Goal: Task Accomplishment & Management: Manage account settings

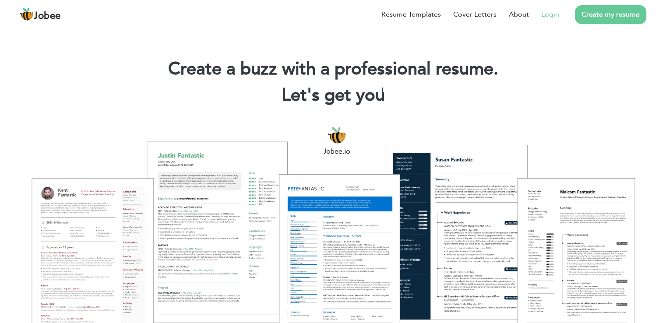
click at [552, 15] on link "Login" at bounding box center [550, 14] width 18 height 11
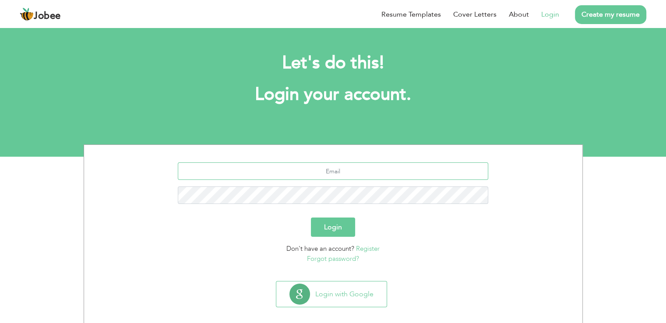
click at [261, 173] on input "text" at bounding box center [333, 171] width 311 height 18
type input "u"
type input "aliabbasbhatti982@gmail.com"
click at [332, 230] on button "Login" at bounding box center [333, 227] width 44 height 19
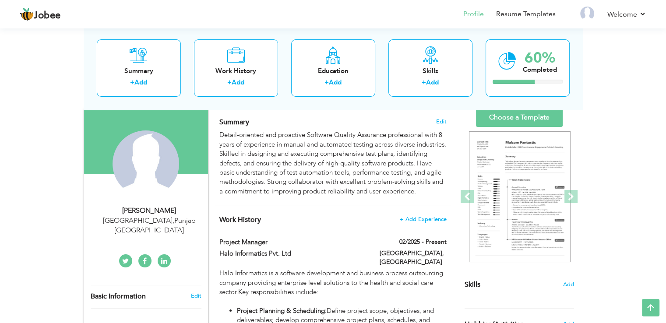
scroll to position [44, 0]
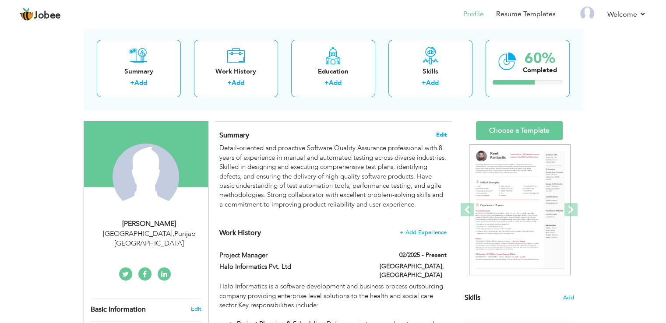
click at [444, 134] on span "Edit" at bounding box center [441, 135] width 11 height 6
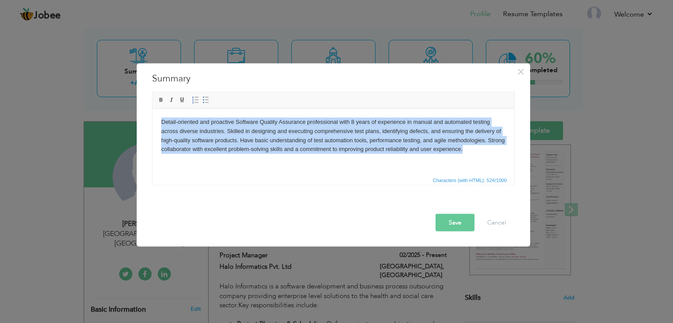
drag, startPoint x: 161, startPoint y: 120, endPoint x: 484, endPoint y: 149, distance: 324.5
click at [484, 149] on body "Detail-oriented and proactive Software Quality Assurance professional with 8 ye…" at bounding box center [333, 135] width 344 height 36
copy body "Detail-oriented and proactive Software Quality Assurance professional with 8 ye…"
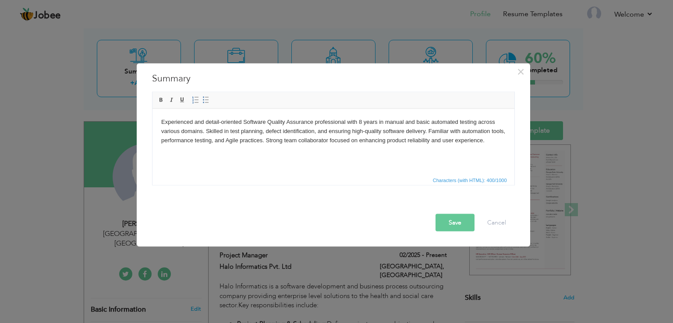
click at [454, 220] on button "Save" at bounding box center [454, 223] width 39 height 18
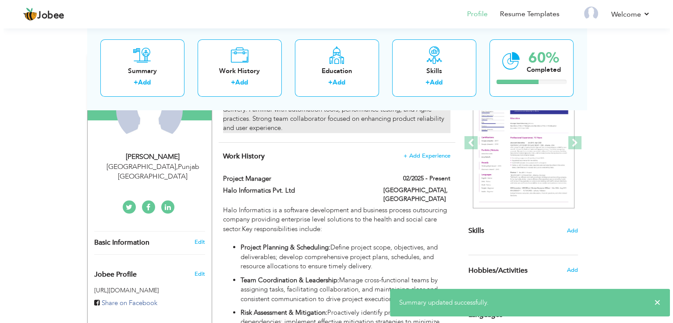
scroll to position [131, 0]
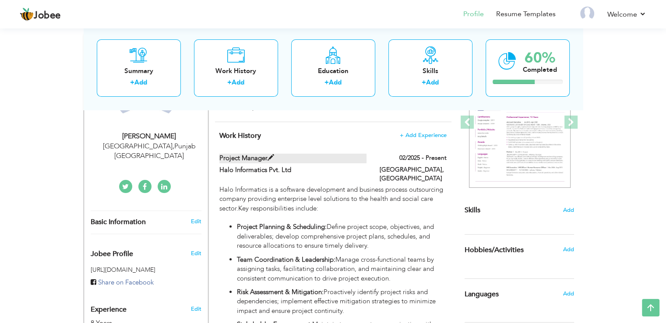
click at [270, 157] on span at bounding box center [271, 158] width 7 height 7
type input "Project Manager"
type input "Halo Informatics Pvt. Ltd"
type input "02/2025"
type input "Pakistan"
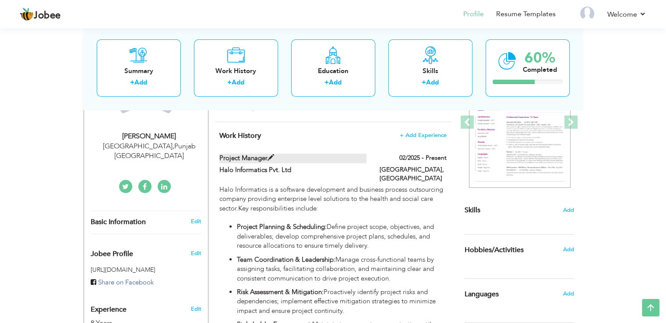
type input "Lahore"
checkbox input "true"
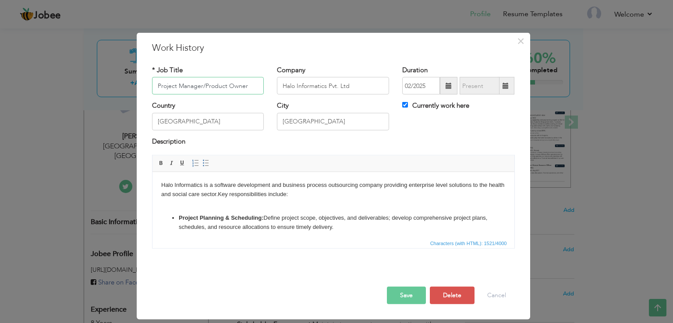
type input "Project Manager/Product Owner"
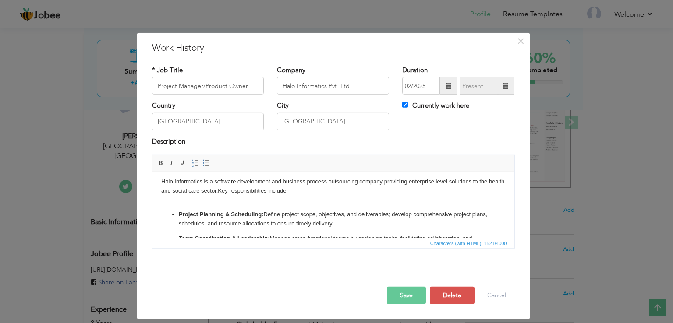
scroll to position [0, 0]
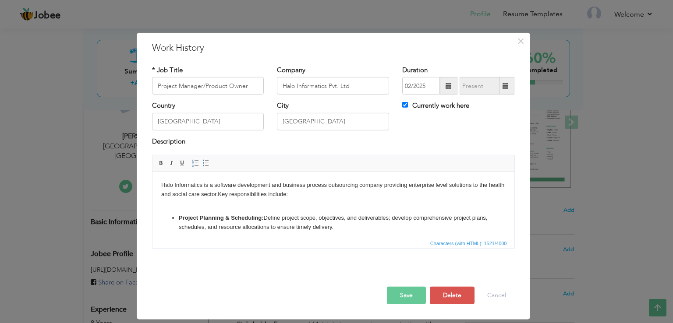
click at [235, 195] on body "Halo Informatics is a software development and business process outsourcing com…" at bounding box center [333, 266] width 344 height 171
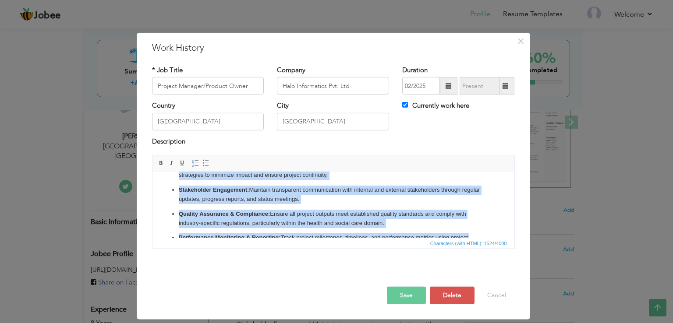
scroll to position [123, 0]
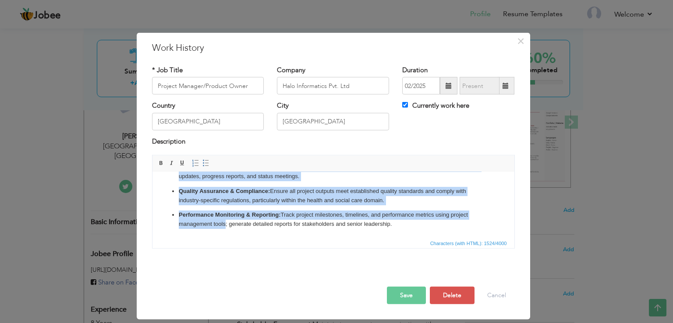
drag, startPoint x: 179, startPoint y: 218, endPoint x: 400, endPoint y: 229, distance: 221.5
click at [400, 229] on html "Halo Informatics is a software development and business process outsourcing com…" at bounding box center [333, 143] width 362 height 188
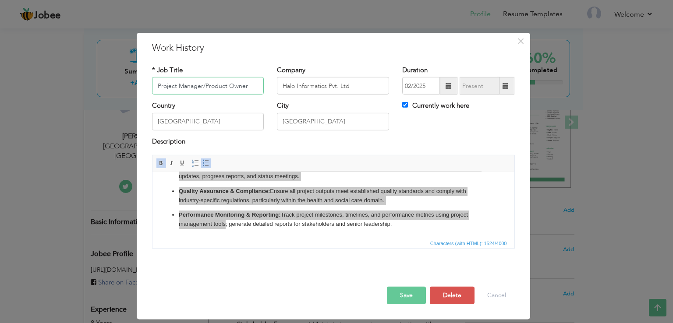
drag, startPoint x: 249, startPoint y: 85, endPoint x: 152, endPoint y: 92, distance: 97.1
click at [152, 92] on input "Project Manager/Product Owner" at bounding box center [208, 86] width 112 height 18
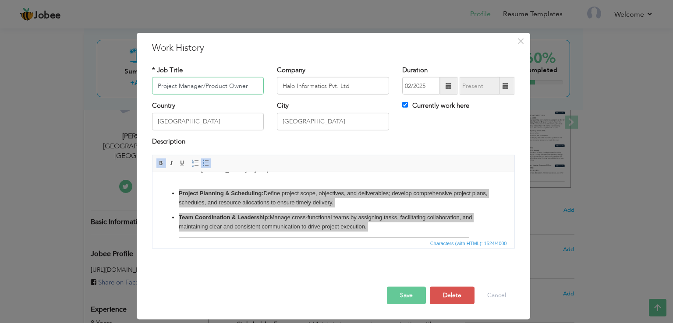
scroll to position [44, 0]
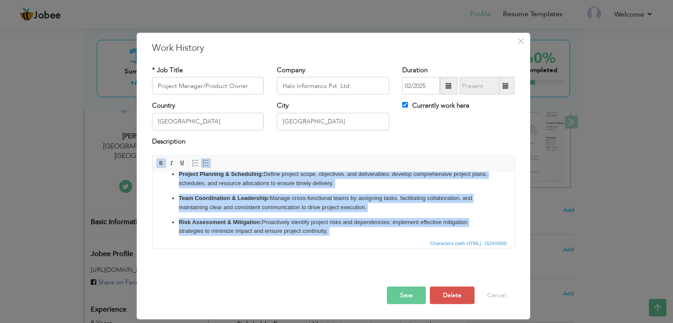
click at [313, 193] on ul "Project Planning & Scheduling: Define project scope, objectives, and deliverabl…" at bounding box center [333, 239] width 344 height 138
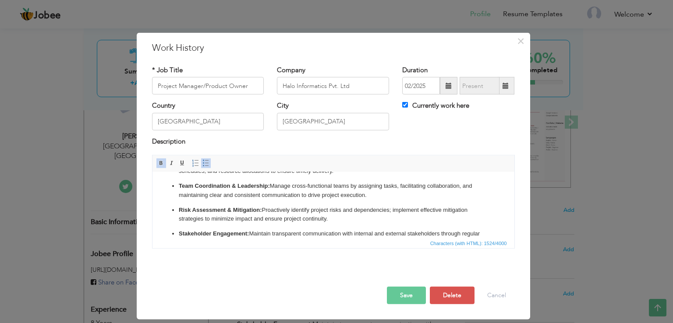
scroll to position [123, 0]
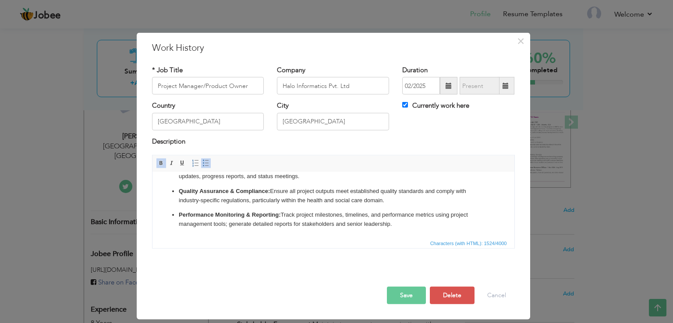
drag, startPoint x: 395, startPoint y: 226, endPoint x: 179, endPoint y: 193, distance: 218.9
click at [179, 193] on ul "Project Planning & Scheduling: Define project scope, objectives, and deliverabl…" at bounding box center [333, 160] width 344 height 138
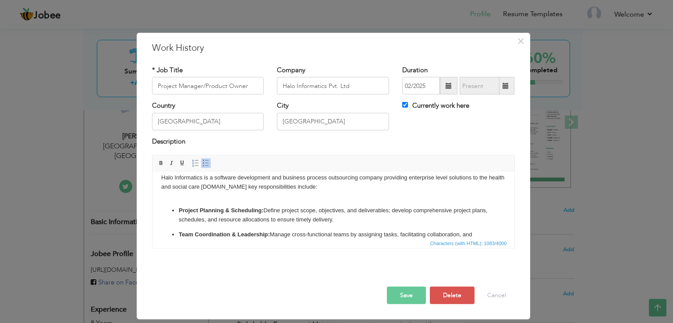
scroll to position [0, 0]
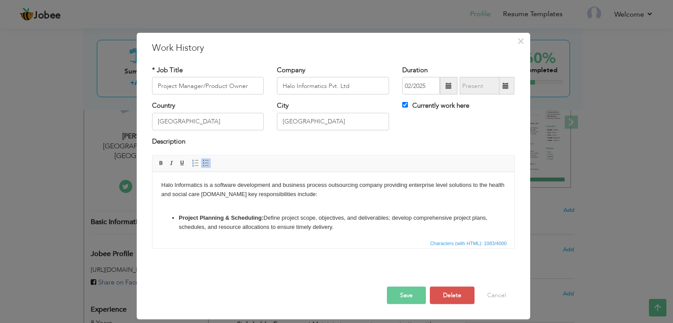
drag, startPoint x: 308, startPoint y: 208, endPoint x: 176, endPoint y: 216, distance: 132.1
click at [176, 216] on ul "Project Planning & Scheduling: Define project scope, objectives, and deliverabl…" at bounding box center [333, 266] width 344 height 105
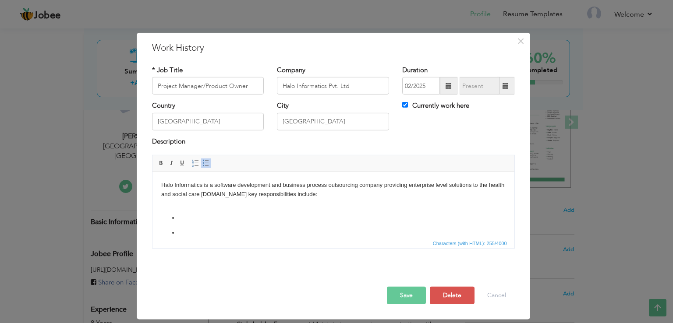
click at [182, 234] on p at bounding box center [332, 233] width 309 height 9
click at [297, 193] on body "Halo Informatics is a software development and business process outsourcing com…" at bounding box center [333, 194] width 344 height 27
click at [209, 221] on body "Halo Informatics is a software development and business process outsourcing com…" at bounding box center [333, 241] width 344 height 120
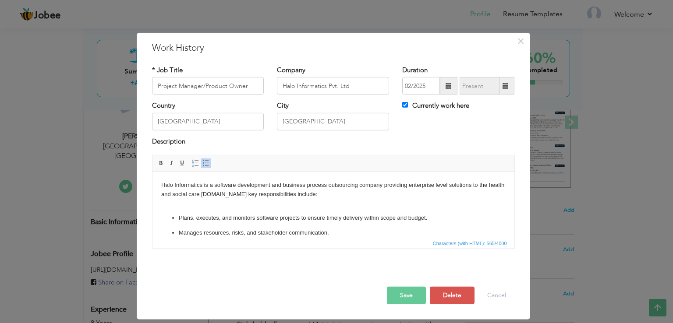
click at [187, 205] on body "Halo Informatics is a software development and business process outsourcing com…" at bounding box center [333, 236] width 344 height 110
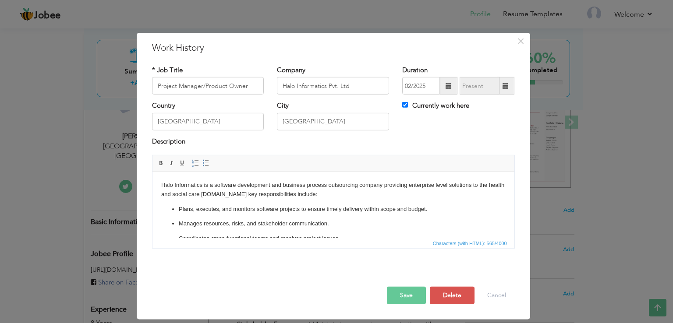
click ul "Plans, executes, and monitors software projects to ensure timely delivery withi…"
click at [185, 229] on p "Coordinates cross-functional teams and resolves project issues." at bounding box center [332, 233] width 309 height 9
click ul "Plans, executes, and monitors software projects to ensure timely delivery withi…"
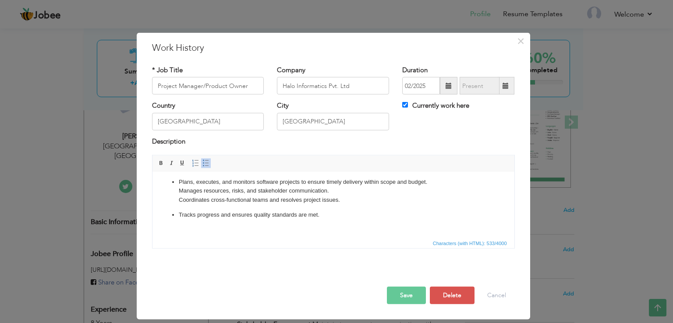
scroll to position [42, 0]
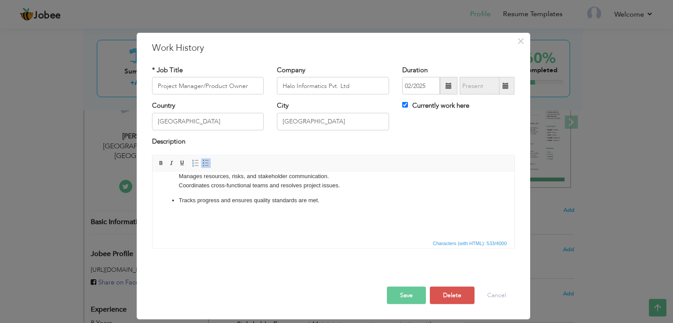
click at [178, 200] on p "Tracks progress and ensures quality standards are met." at bounding box center [332, 200] width 309 height 9
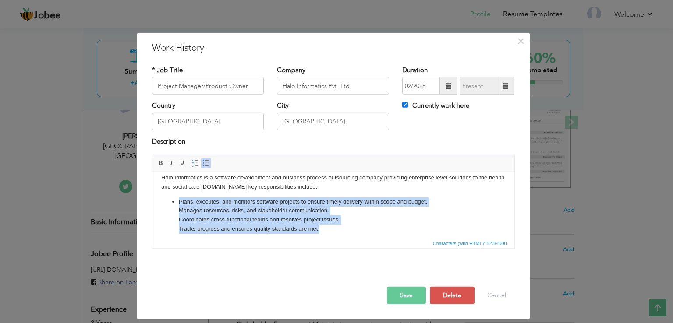
scroll to position [36, 0]
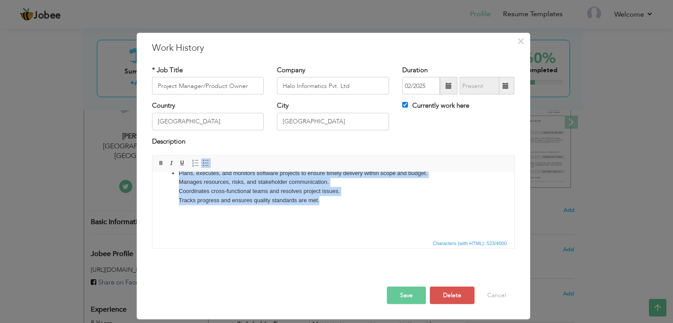
drag, startPoint x: 179, startPoint y: 208, endPoint x: 321, endPoint y: 202, distance: 142.5
click at [321, 202] on p "Plans, executes, and monitors software projects to ensure timely delivery withi…" at bounding box center [332, 187] width 309 height 36
click at [193, 163] on span at bounding box center [195, 163] width 7 height 7
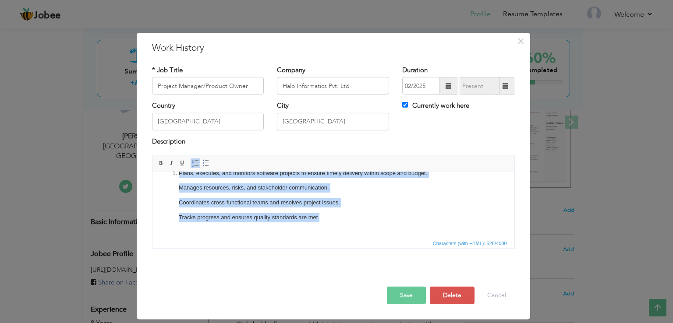
click at [193, 163] on span at bounding box center [195, 163] width 7 height 7
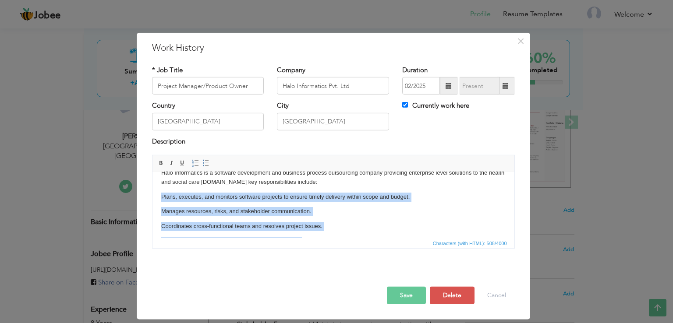
scroll to position [0, 0]
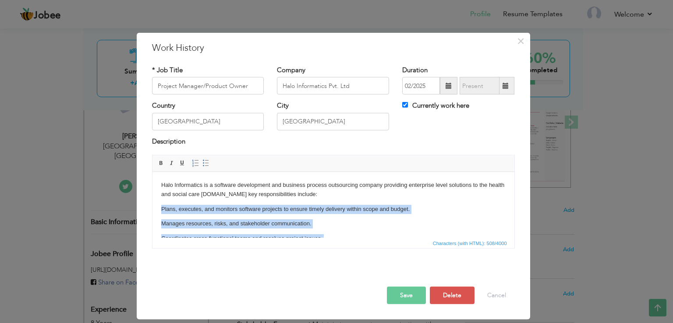
click at [312, 219] on p "Plans, executes, and monitors software projects to ensure timely delivery withi…" at bounding box center [333, 223] width 344 height 9
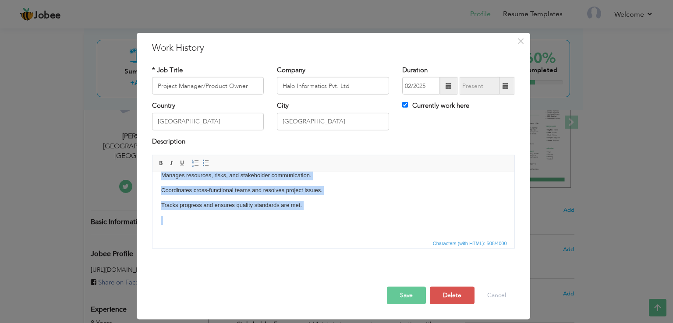
scroll to position [53, 0]
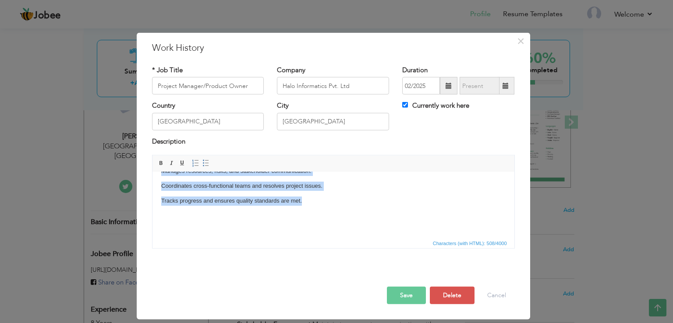
drag, startPoint x: 161, startPoint y: 208, endPoint x: 304, endPoint y: 204, distance: 142.8
click at [304, 204] on body "Halo Informatics is a software development and business process outsourcing com…" at bounding box center [333, 178] width 344 height 101
click at [193, 164] on span at bounding box center [195, 163] width 7 height 7
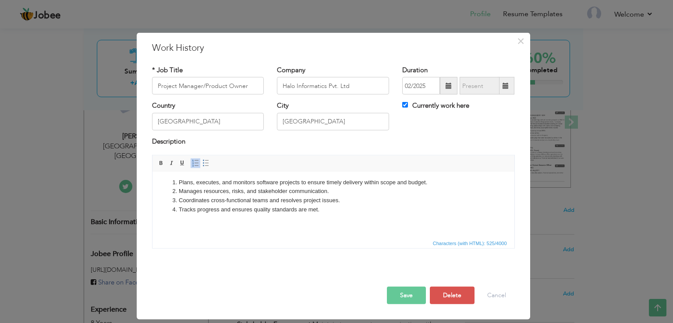
scroll to position [18, 0]
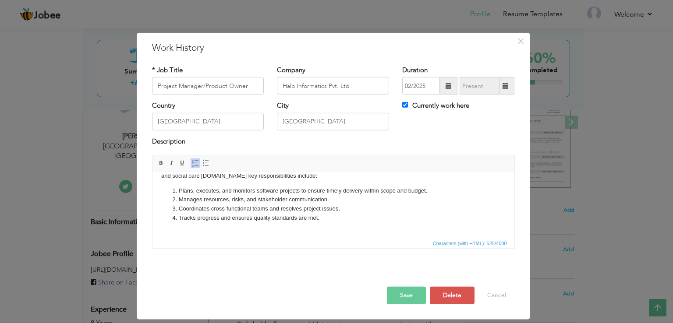
click at [431, 191] on li "Plans, executes, and monitors software projects to ensure timely delivery withi…" at bounding box center [332, 191] width 309 height 9
click at [326, 200] on li "Manages resources, risks, and stakeholder communication." at bounding box center [332, 199] width 309 height 9
click at [328, 201] on li "Manages resources, risks, and stakeholder communication." at bounding box center [332, 199] width 309 height 9
click at [340, 209] on li "Coordinates cross-functional teams and resolves project issues." at bounding box center [332, 209] width 309 height 9
click at [318, 219] on li "​​​​​​​ Tracks progress and ensures quality standards are met." at bounding box center [332, 218] width 309 height 9
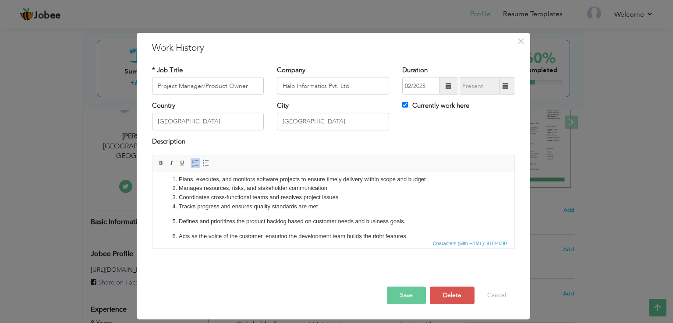
scroll to position [17, 0]
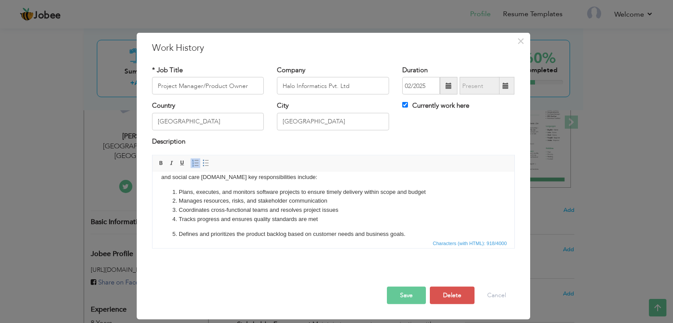
click ol "Plans, executes, and monitors software projects to ensure timely delivery withi…"
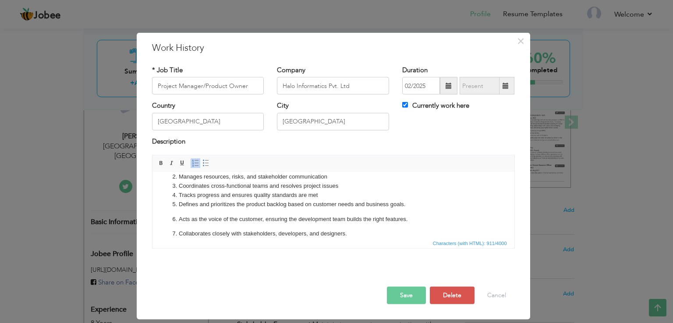
scroll to position [61, 0]
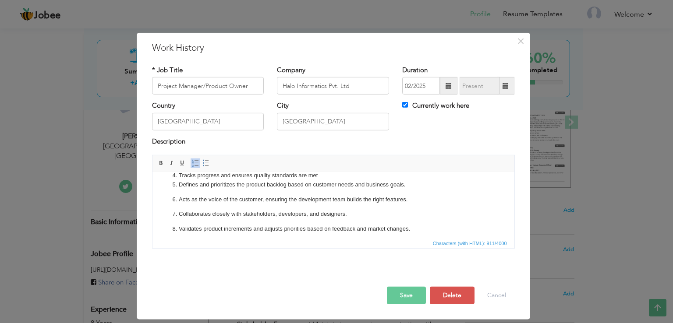
click at [180, 195] on p "Acts as the voice of the customer, ensuring the development team builds the rig…" at bounding box center [332, 199] width 309 height 9
click ol "Plans, executes, and monitors software projects to ensure timely delivery withi…"
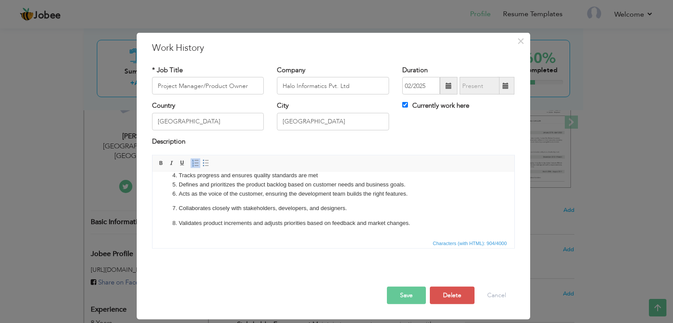
click ol "Plans, executes, and monitors software projects to ensure timely delivery withi…"
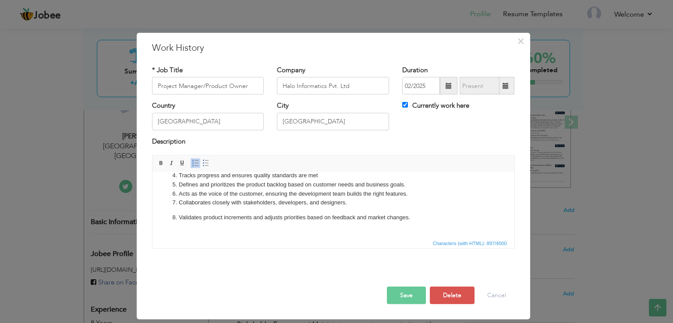
click ol "Plans, executes, and monitors software projects to ensure timely delivery withi…"
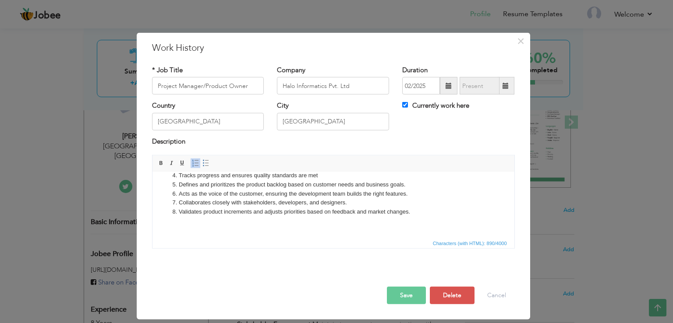
click at [408, 212] on li "Validates product increments and adjusts priorities based on feedback and marke…" at bounding box center [332, 212] width 309 height 9
click at [412, 213] on li "Validates product increments and adjusts priorities based on feedback and marke…" at bounding box center [332, 212] width 309 height 9
click at [346, 203] on li "Collaborates closely with stakeholders, developers, and designers." at bounding box center [332, 202] width 309 height 9
click at [406, 184] on li "Defines and prioritizes the product backlog based on customer needs and busines…" at bounding box center [332, 184] width 309 height 9
click at [408, 195] on li "Acts as the voice of the customer, ensuring the development team builds the rig…" at bounding box center [332, 194] width 309 height 9
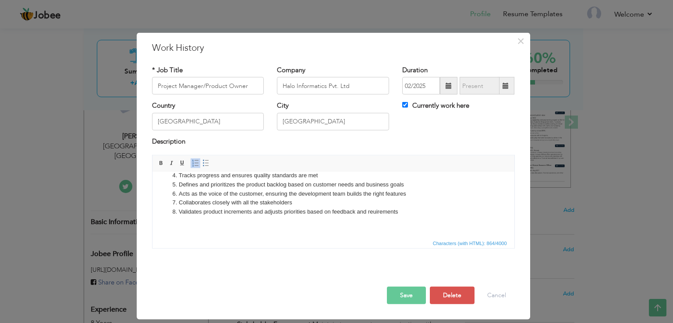
scroll to position [72, 0]
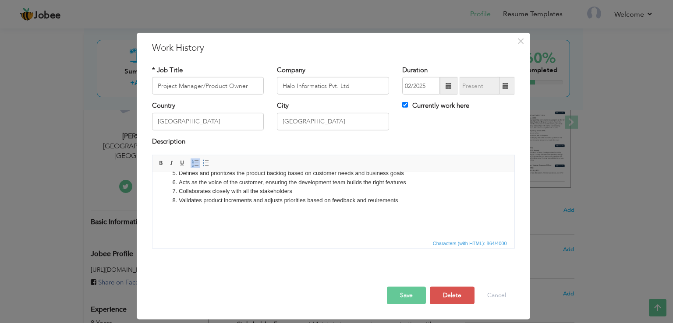
click at [215, 223] on body "Halo Informatics is a software development and business process outsourcing com…" at bounding box center [333, 169] width 344 height 121
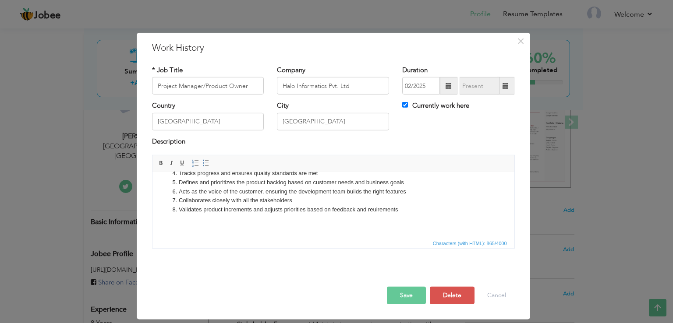
scroll to position [48, 0]
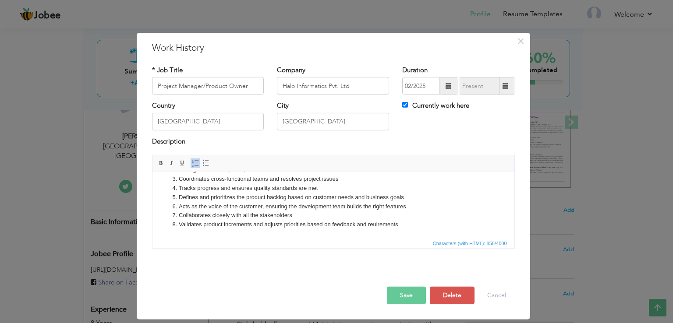
click at [196, 236] on html "Halo Informatics is a software development and business process outsourcing com…" at bounding box center [333, 181] width 362 height 114
click at [410, 298] on button "Save" at bounding box center [406, 296] width 39 height 18
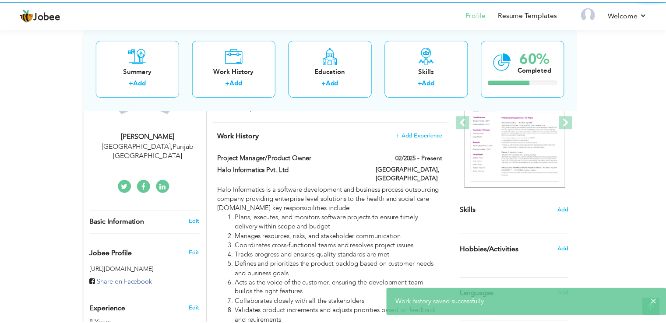
scroll to position [0, 0]
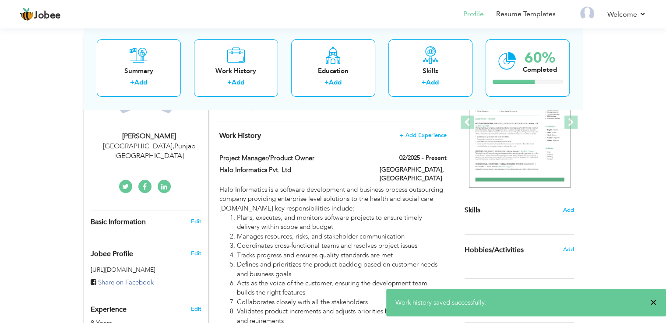
click at [652, 302] on span "×" at bounding box center [653, 302] width 7 height 9
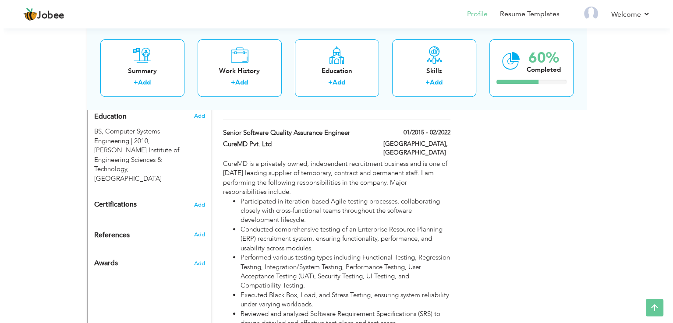
scroll to position [350, 0]
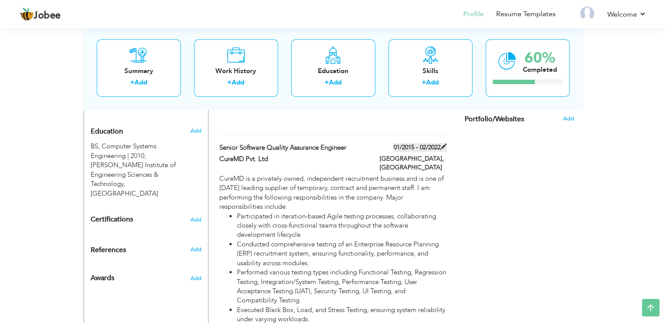
click at [443, 144] on span at bounding box center [444, 147] width 6 height 6
type input "Senior Software Quality Assurance Engineer"
type input "CureMD Pvt. Ltd"
type input "01/2015"
type input "02/2022"
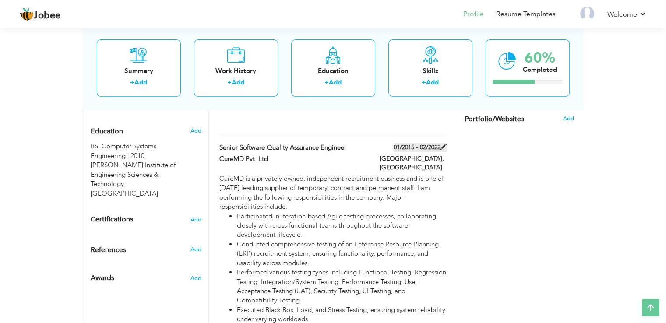
checkbox input "false"
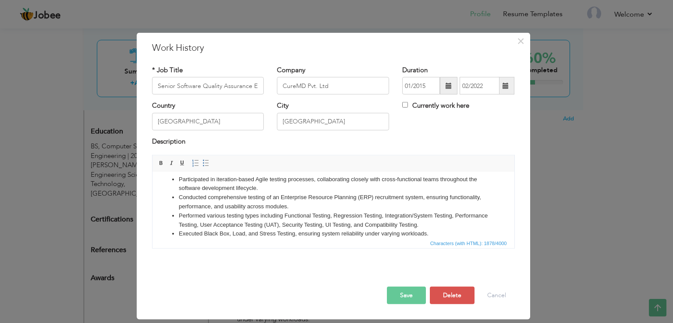
scroll to position [35, 0]
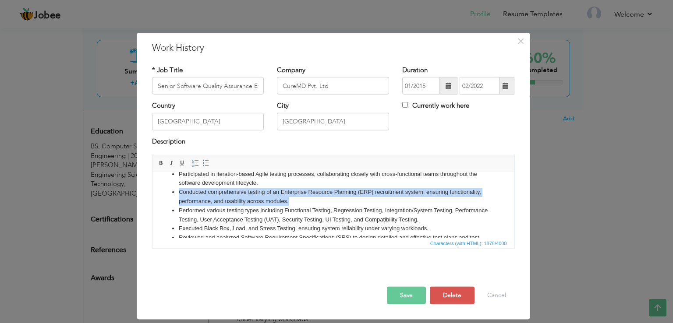
drag, startPoint x: 290, startPoint y: 202, endPoint x: 179, endPoint y: 191, distance: 111.7
click at [179, 191] on li "Conducted comprehensive testing of an Enterprise Resource Planning (ERP) recrui…" at bounding box center [332, 197] width 309 height 18
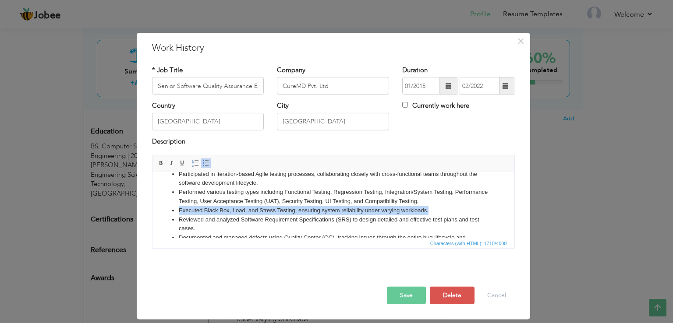
drag, startPoint x: 430, startPoint y: 212, endPoint x: 172, endPoint y: 211, distance: 258.4
click at [178, 211] on li "Executed Black Box, Load, and Stress Testing, ensuring system reliability under…" at bounding box center [332, 210] width 309 height 9
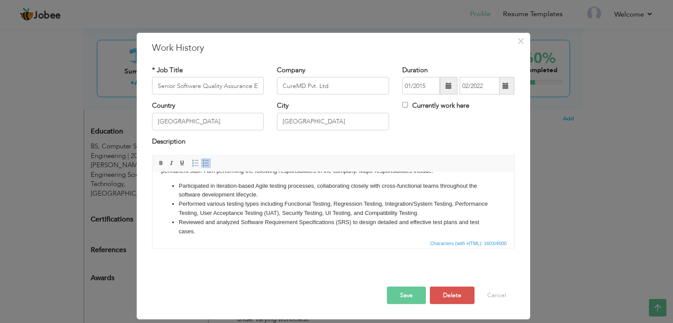
scroll to position [18, 0]
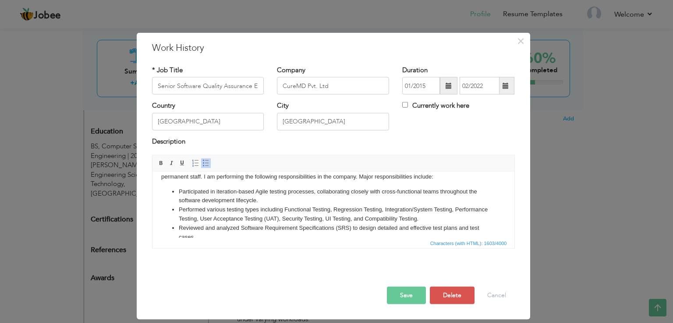
click at [258, 202] on li "Participated in iteration-based Agile testing processes, collaborating closely …" at bounding box center [332, 196] width 309 height 18
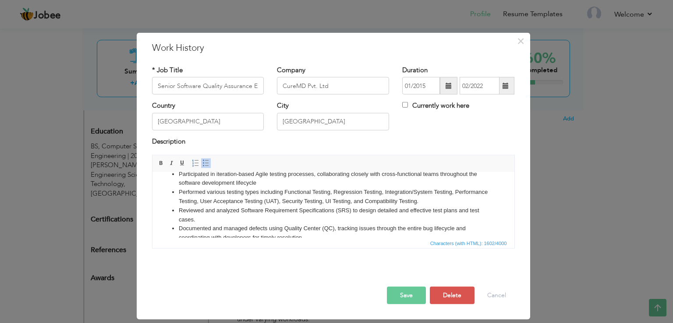
scroll to position [53, 0]
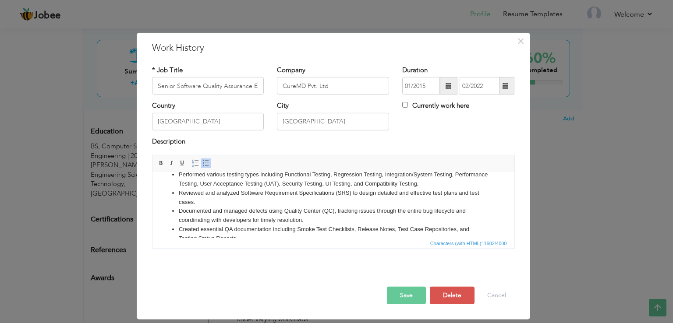
click at [195, 203] on li "Reviewed and analyzed Software Requirement Specifications (SRS) to design detai…" at bounding box center [332, 198] width 309 height 18
click at [303, 222] on li "Documented and managed defects using Quality Center (QC), tracking issues throu…" at bounding box center [332, 216] width 309 height 18
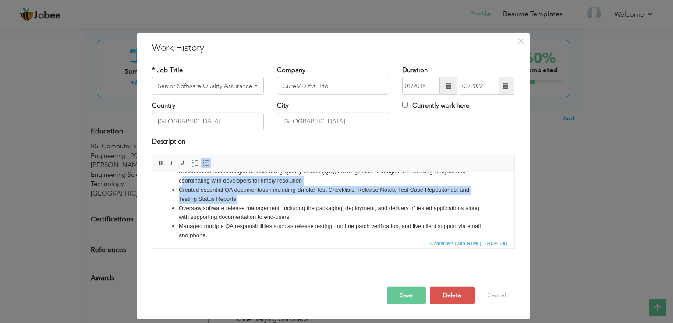
scroll to position [91, 0]
drag, startPoint x: 240, startPoint y: 187, endPoint x: 180, endPoint y: 191, distance: 60.6
click at [180, 191] on li "Created essential QA documentation including Smoke Test Checklists, Release Not…" at bounding box center [332, 196] width 309 height 18
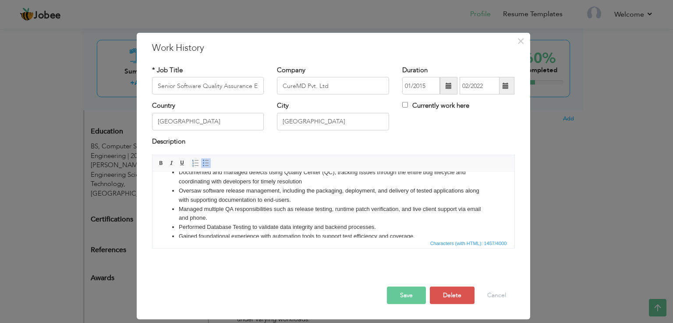
click at [293, 202] on li "Oversaw software release management, including the packaging, deployment, and d…" at bounding box center [332, 196] width 309 height 18
click at [206, 219] on li "Managed multiple QA responsibilities such as release testing, runtime patch ver…" at bounding box center [332, 214] width 309 height 18
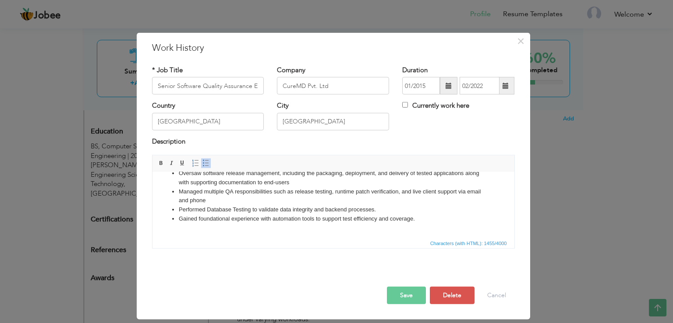
click at [416, 220] on li "Gained foundational experience with automation tools to support test efficiency…" at bounding box center [332, 219] width 309 height 9
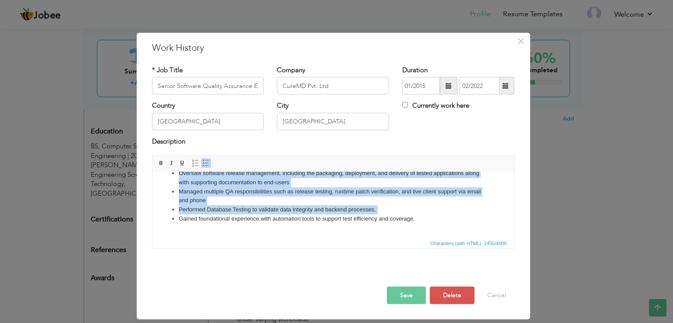
drag, startPoint x: 416, startPoint y: 220, endPoint x: 171, endPoint y: 219, distance: 244.4
click at [178, 219] on li "Gained foundational experience with automation tools to support test efficiency…" at bounding box center [332, 219] width 309 height 9
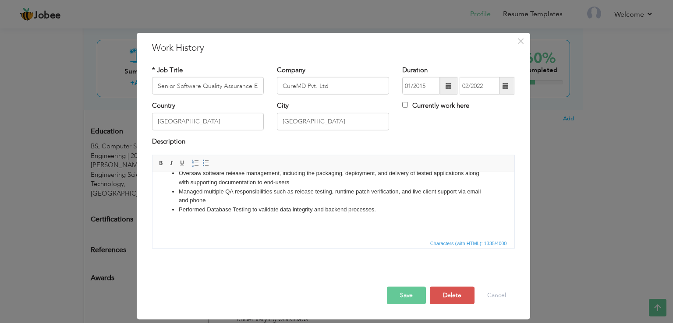
scroll to position [94, 0]
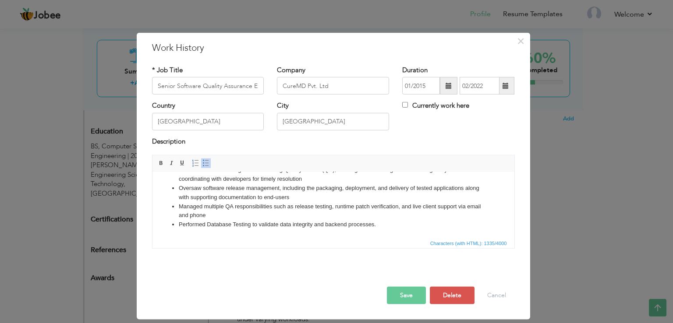
click at [198, 236] on html "CureMD is a privately owned, independent recruitment business and is one of tod…" at bounding box center [333, 158] width 362 height 160
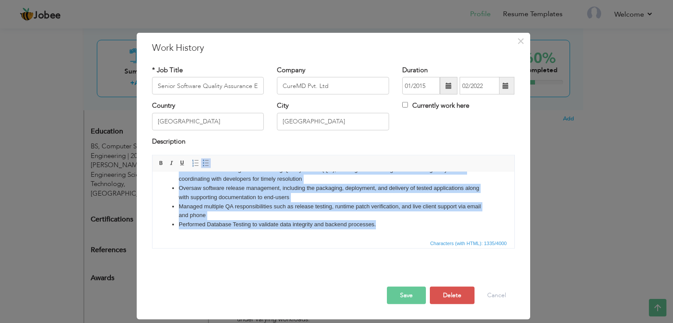
drag, startPoint x: 178, startPoint y: 184, endPoint x: 383, endPoint y: 224, distance: 208.8
click at [383, 224] on ul "Participated in iteration-based Agile testing processes, collaborating closely …" at bounding box center [333, 170] width 344 height 118
click at [192, 163] on span at bounding box center [195, 163] width 7 height 7
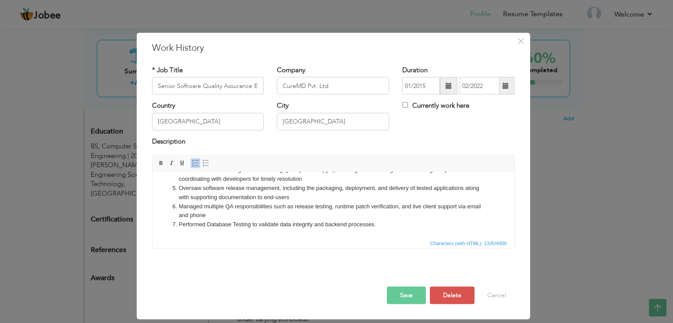
click at [379, 227] on li "Performed Database Testing to validate data integrity and backend processes." at bounding box center [332, 224] width 309 height 9
click at [404, 295] on button "Save" at bounding box center [406, 296] width 39 height 18
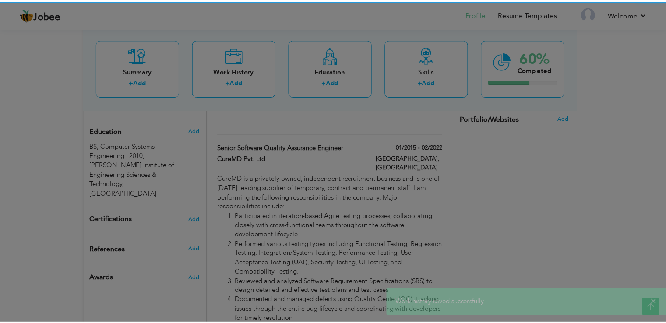
scroll to position [0, 0]
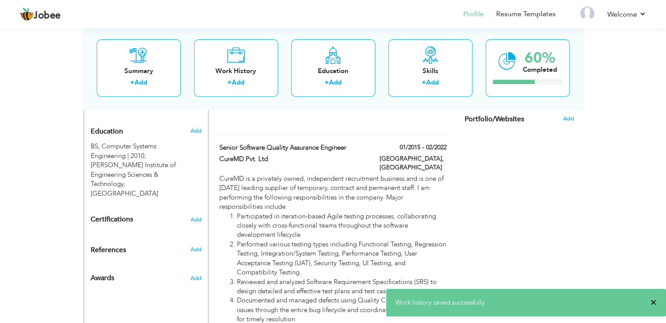
click at [655, 301] on span "×" at bounding box center [653, 302] width 7 height 9
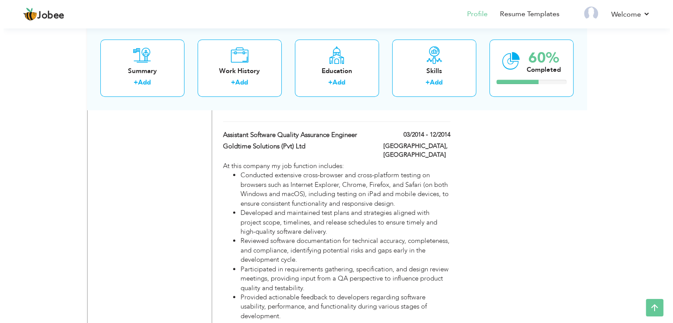
scroll to position [613, 0]
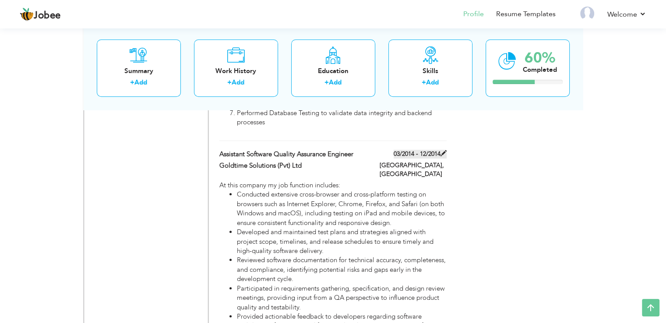
click at [443, 150] on span at bounding box center [444, 153] width 6 height 6
type input "Assistant Software Quality Assurance Engineer"
type input "Goldtime Solutions (Pvt) Ltd"
type input "03/2014"
type input "12/2014"
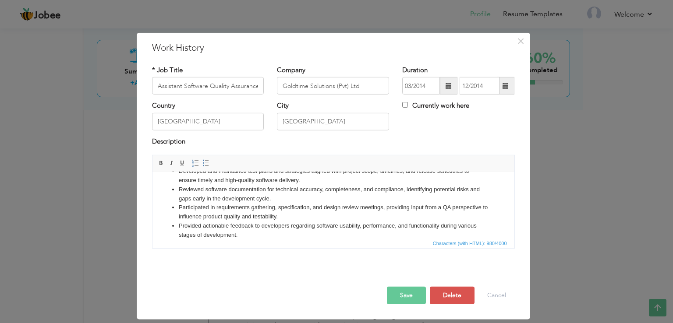
scroll to position [59, 0]
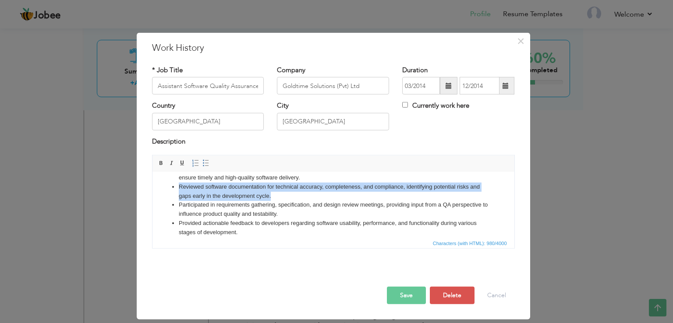
drag, startPoint x: 277, startPoint y: 198, endPoint x: 176, endPoint y: 187, distance: 101.2
click at [176, 187] on ul "Conducted extensive cross-browser and cross-platform testing on browsers such a…" at bounding box center [333, 187] width 344 height 100
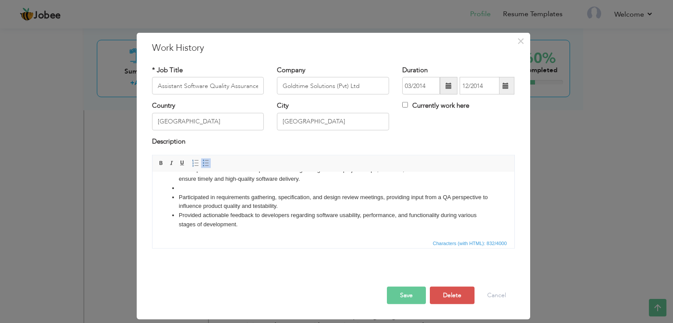
scroll to position [48, 0]
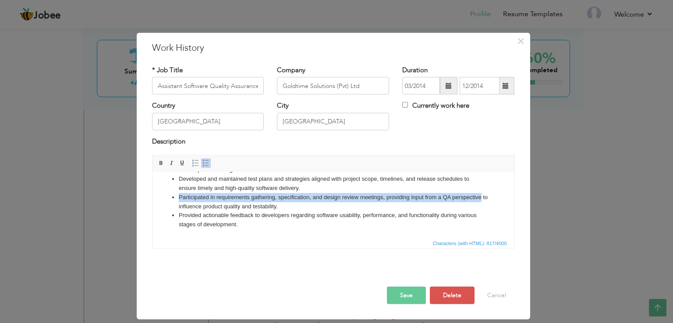
drag, startPoint x: 482, startPoint y: 198, endPoint x: 178, endPoint y: 200, distance: 303.9
click at [178, 200] on ul "Conducted extensive cross-browser and cross-platform testing on browsers such a…" at bounding box center [333, 189] width 344 height 82
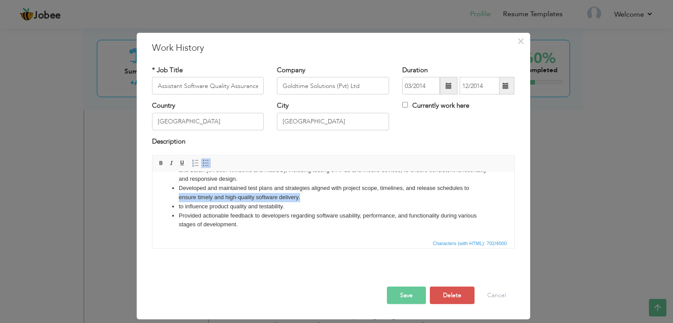
drag, startPoint x: 309, startPoint y: 197, endPoint x: 173, endPoint y: 198, distance: 135.8
click at [173, 198] on ul "Conducted extensive cross-browser and cross-platform testing on browsers such a…" at bounding box center [333, 193] width 344 height 73
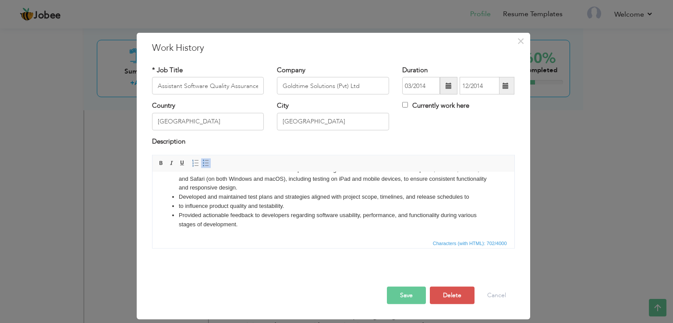
scroll to position [30, 0]
click at [469, 198] on li "Developed and maintained test plans and strategies aligned with project scope, …" at bounding box center [332, 197] width 309 height 9
drag, startPoint x: 288, startPoint y: 208, endPoint x: 170, endPoint y: 207, distance: 117.8
click at [170, 207] on ul "Conducted extensive cross-browser and cross-platform testing on browsers such a…" at bounding box center [333, 198] width 344 height 64
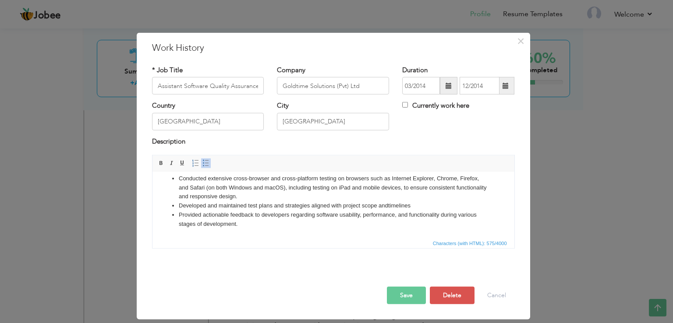
scroll to position [21, 0]
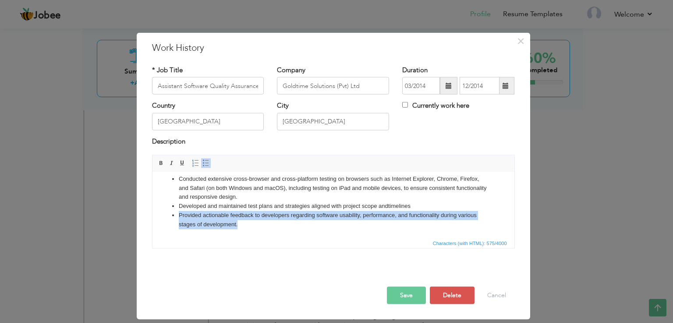
drag, startPoint x: 241, startPoint y: 226, endPoint x: 177, endPoint y: 215, distance: 64.4
click at [177, 215] on ul "Conducted extensive cross-browser and cross-platform testing on browsers such a…" at bounding box center [333, 202] width 344 height 55
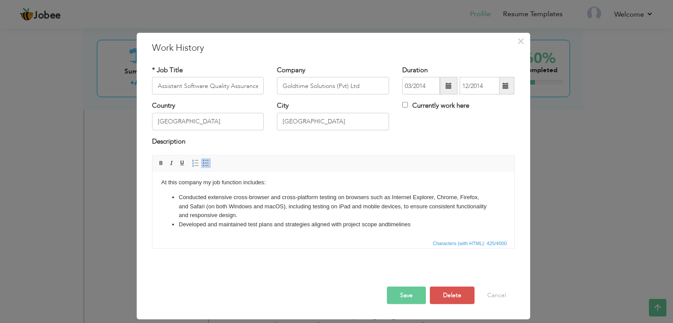
scroll to position [0, 0]
click at [240, 184] on body "At this company my job function includes: Conducted extensive cross-browser and…" at bounding box center [333, 206] width 344 height 51
click at [416, 225] on li "Developed and maintained test plans and strategies aligned with project scope a…" at bounding box center [332, 224] width 309 height 9
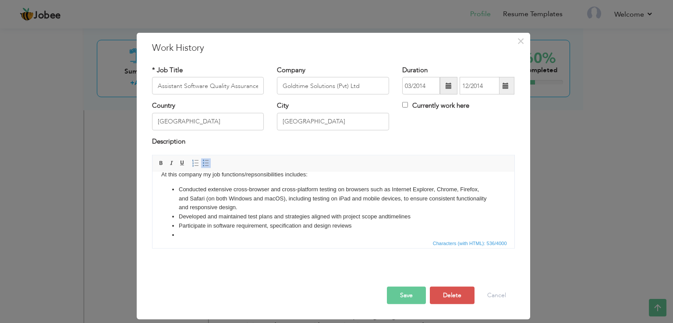
scroll to position [29, 0]
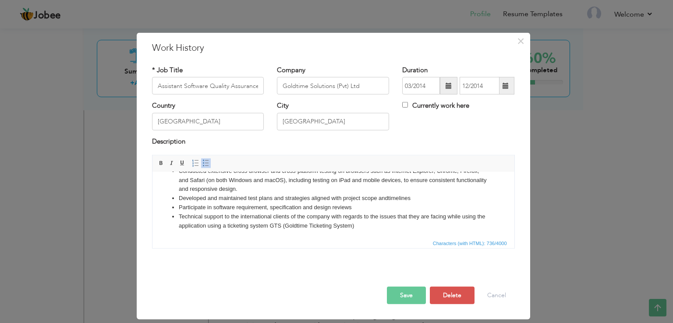
click at [187, 237] on html "At this company my job functions/repsonsibilities includes: Conducted extensive…" at bounding box center [333, 191] width 362 height 96
click at [187, 236] on html "At this company my job functions/repsonsibilities includes: Conducted extensive…" at bounding box center [333, 191] width 362 height 96
drag, startPoint x: 513, startPoint y: 213, endPoint x: 667, endPoint y: 403, distance: 245.1
click at [409, 294] on button "Save" at bounding box center [406, 296] width 39 height 18
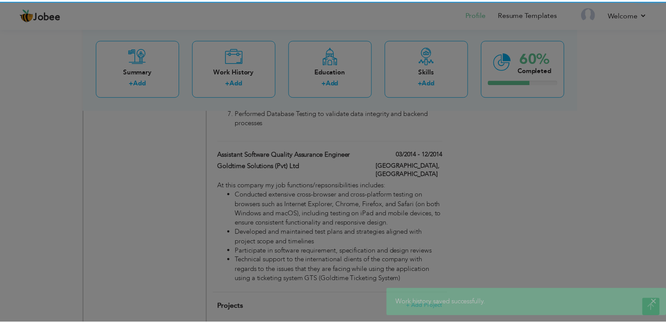
scroll to position [0, 0]
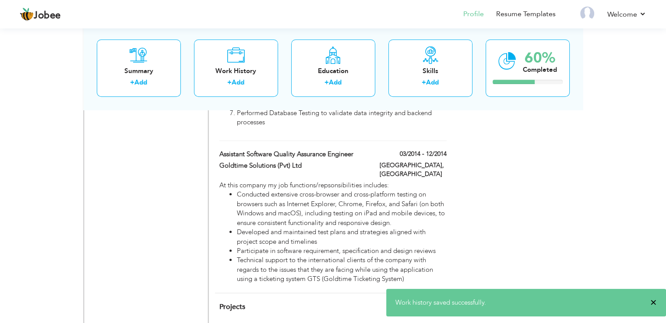
click at [653, 301] on span "×" at bounding box center [653, 302] width 7 height 9
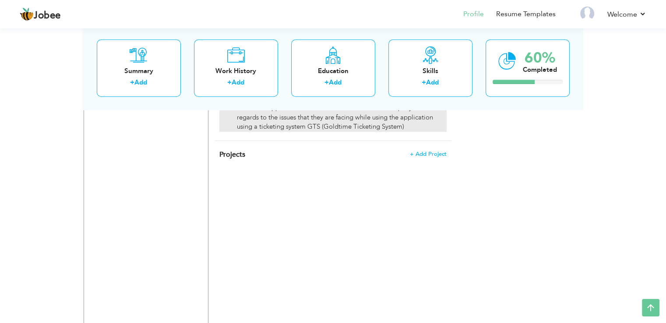
scroll to position [745, 0]
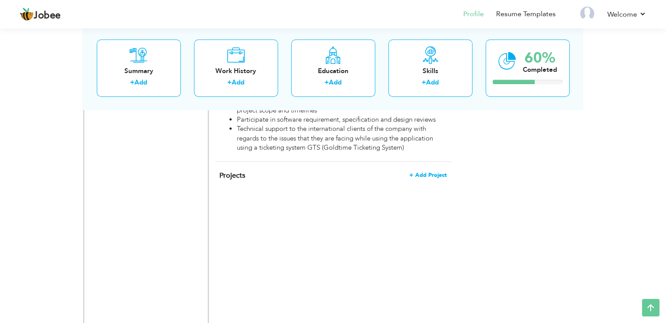
click at [426, 172] on span "+ Add Project" at bounding box center [427, 175] width 37 height 6
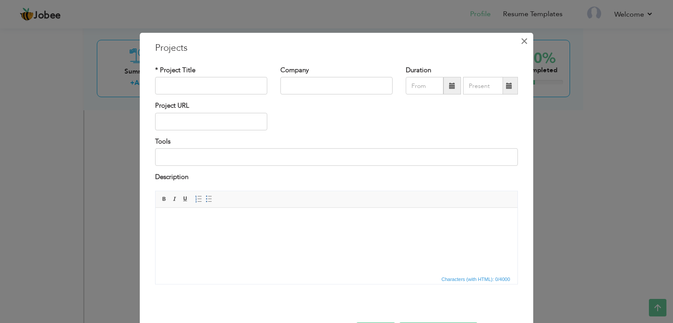
click at [522, 40] on span "×" at bounding box center [523, 41] width 7 height 16
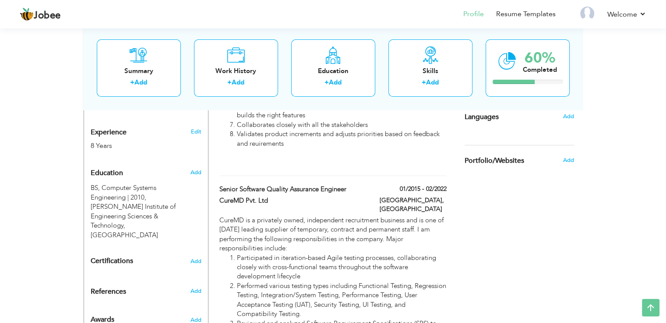
scroll to position [321, 0]
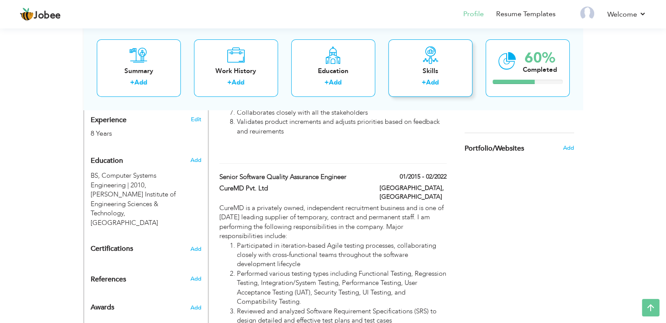
click at [429, 84] on link "Add" at bounding box center [432, 82] width 13 height 9
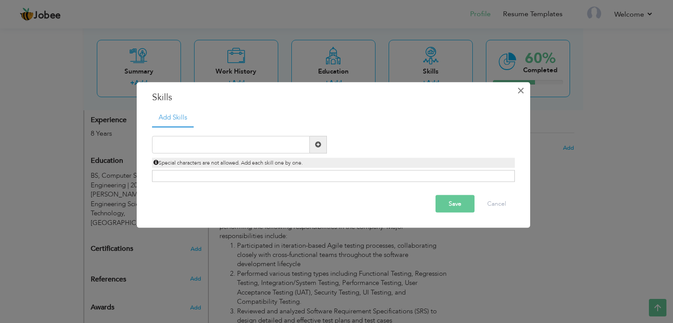
click at [519, 93] on span "×" at bounding box center [520, 91] width 7 height 16
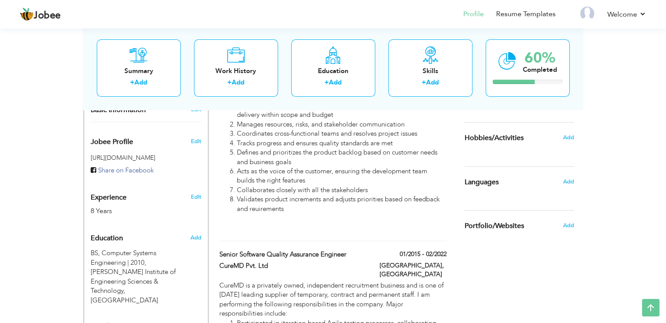
scroll to position [233, 0]
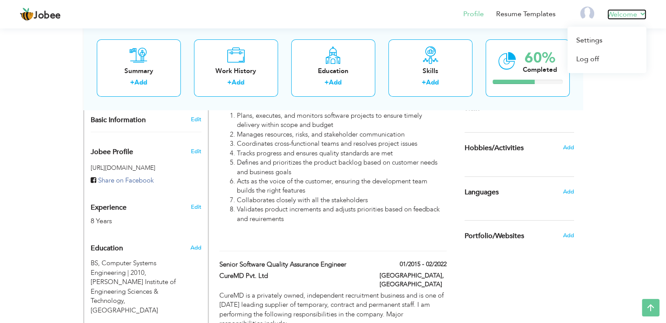
click at [644, 16] on link "Welcome" at bounding box center [626, 14] width 39 height 11
click at [589, 60] on link "Log off" at bounding box center [607, 59] width 79 height 19
